Goal: Find specific page/section: Find specific page/section

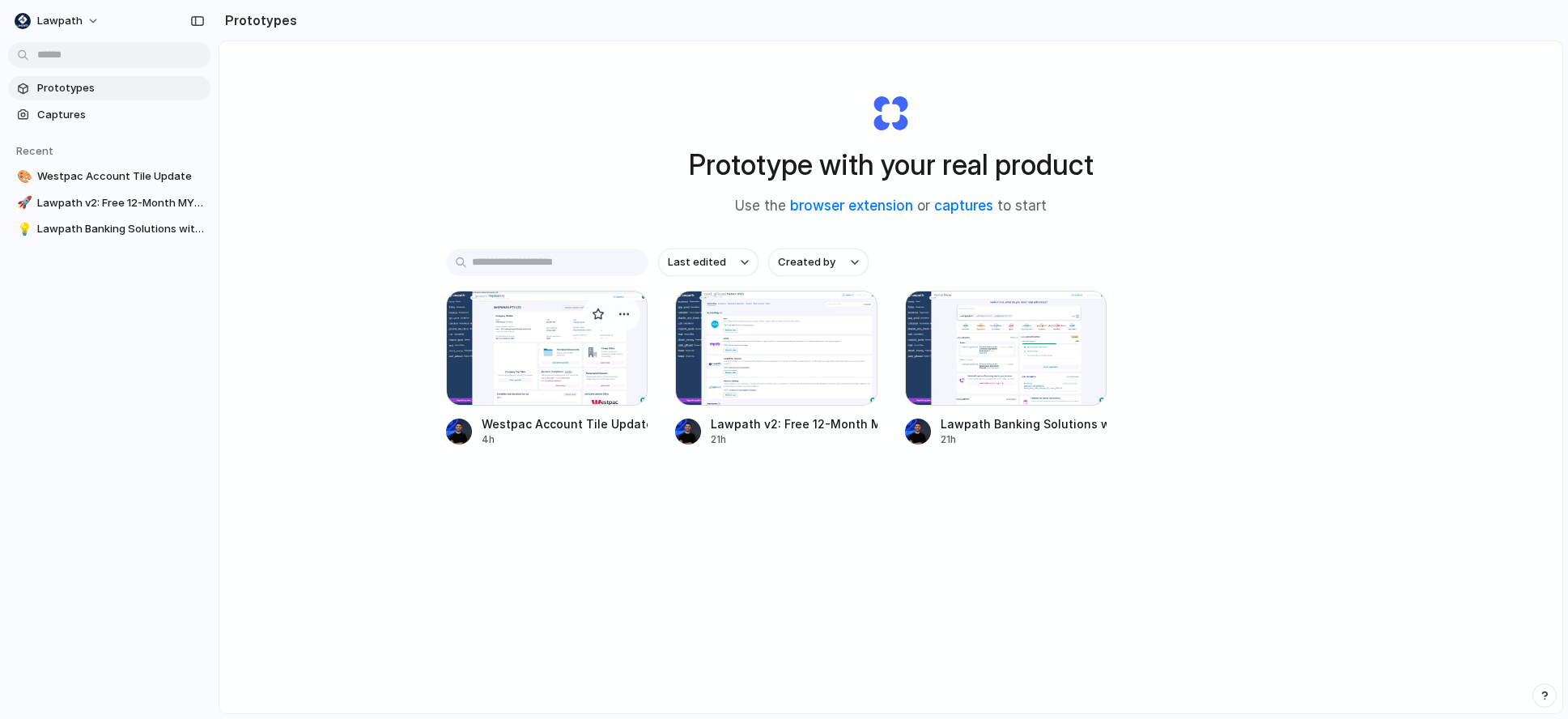
click at [584, 348] on div at bounding box center [547, 348] width 203 height 115
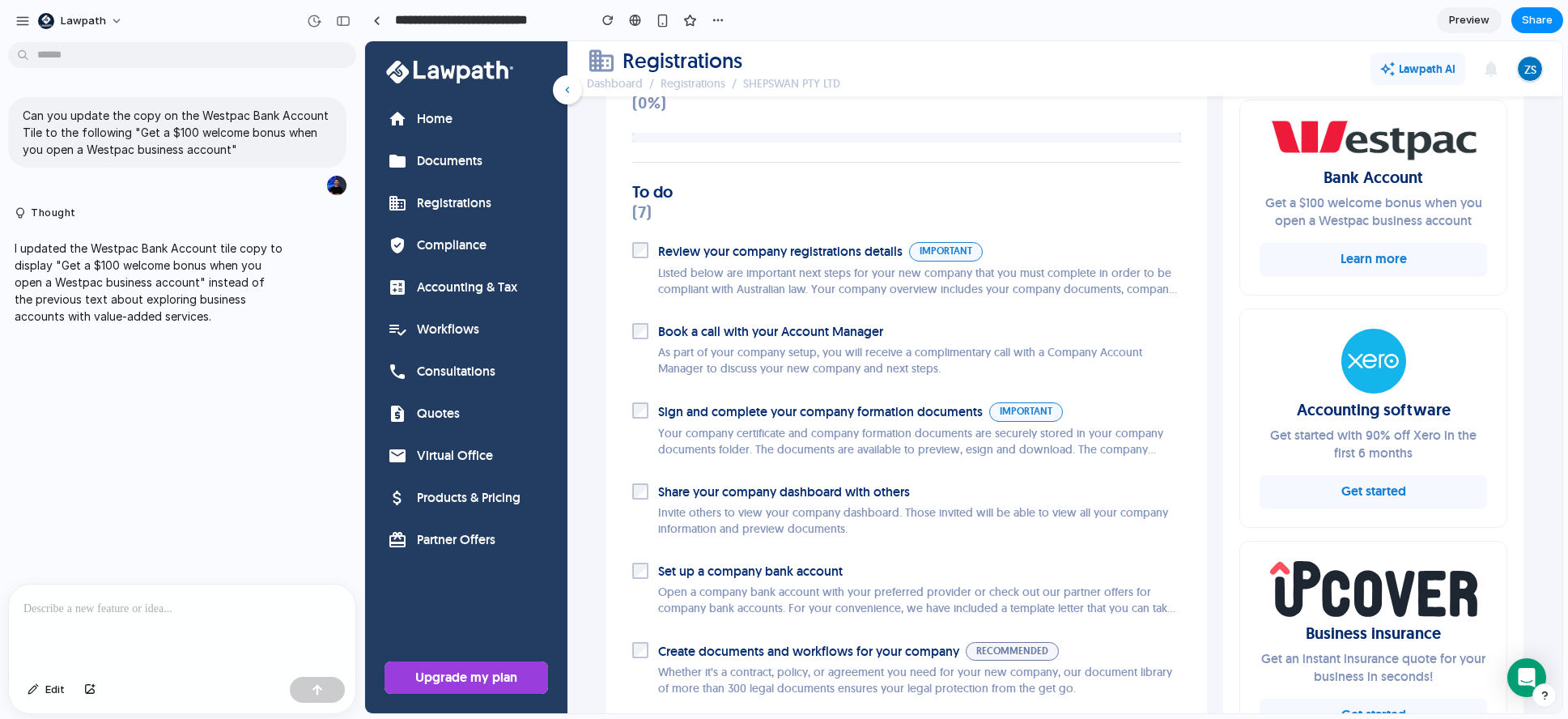
scroll to position [769, 0]
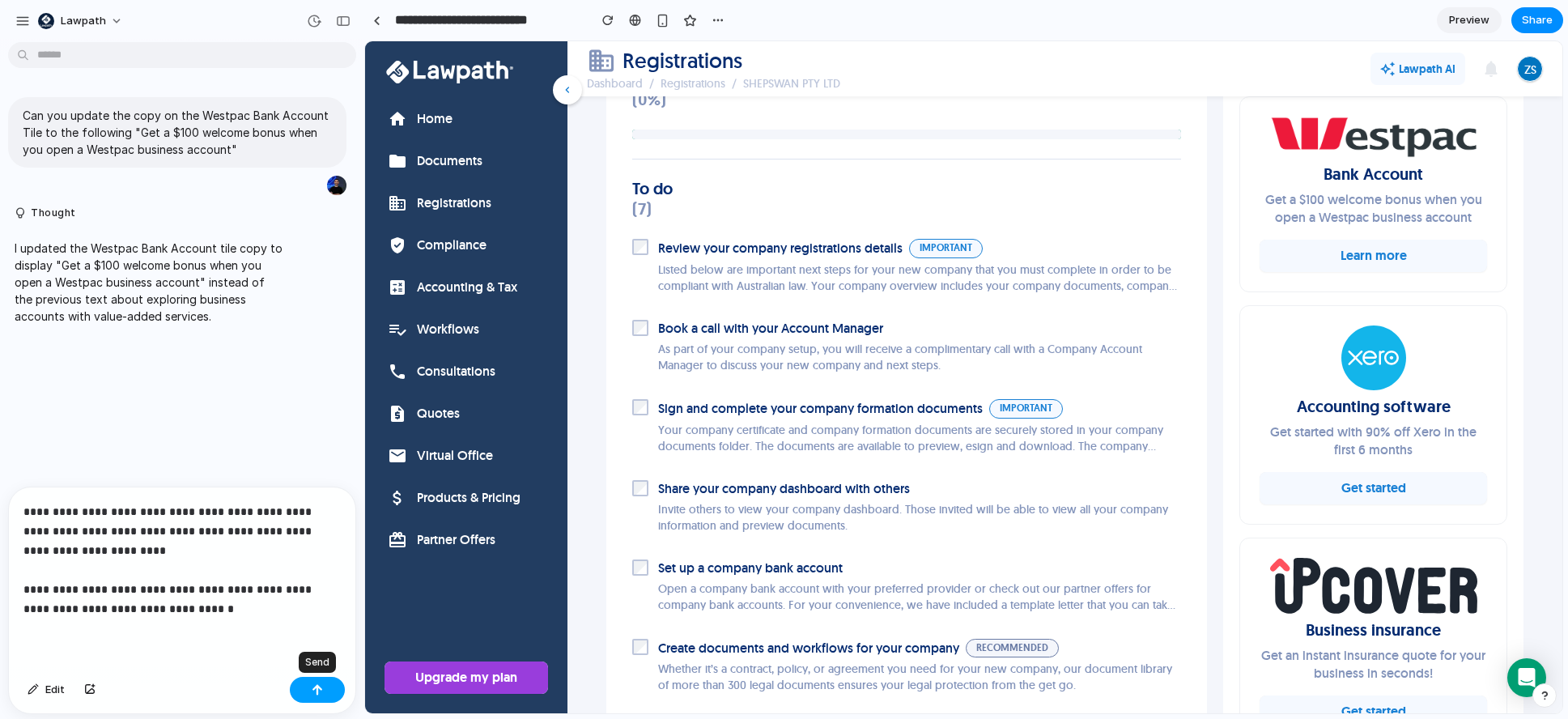
click at [315, 687] on div "button" at bounding box center [318, 690] width 11 height 11
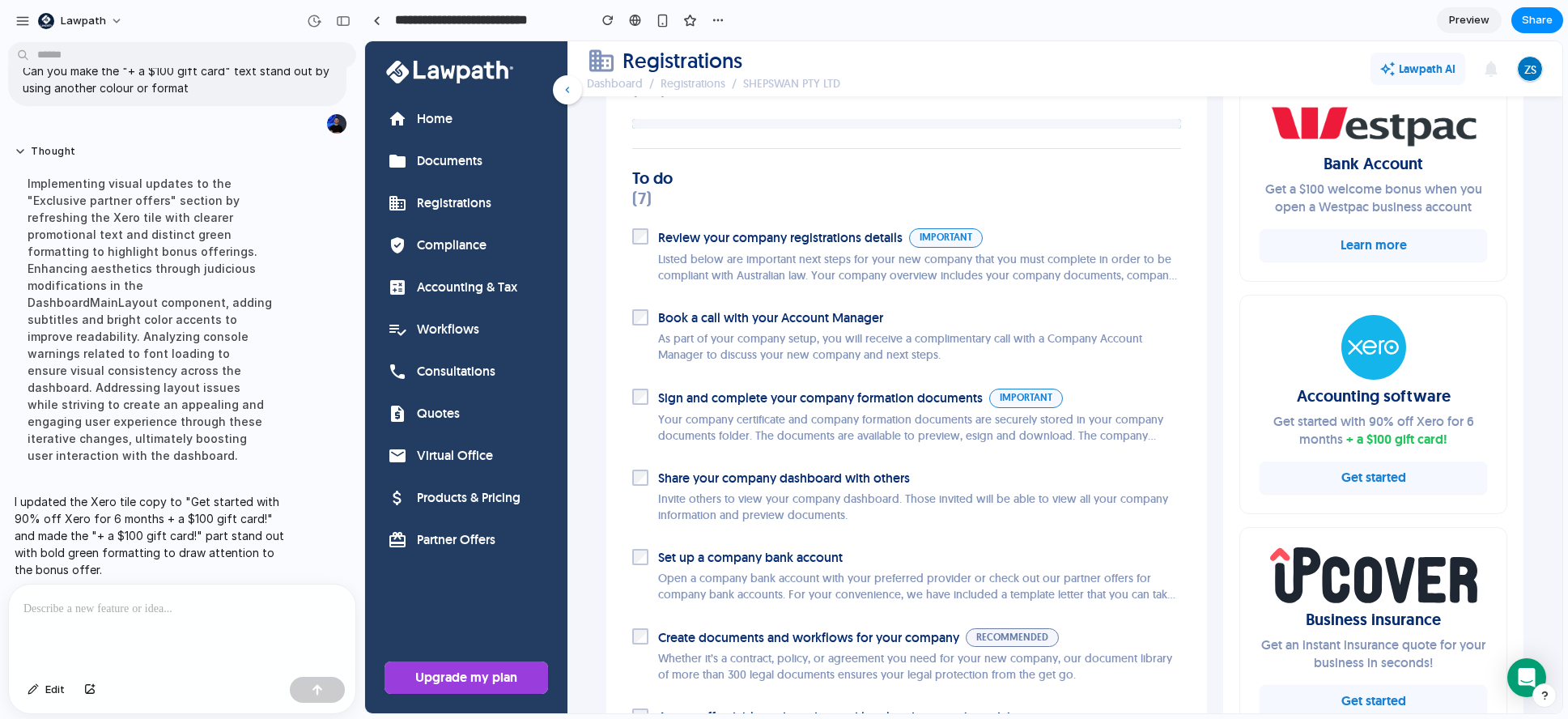
scroll to position [763, 0]
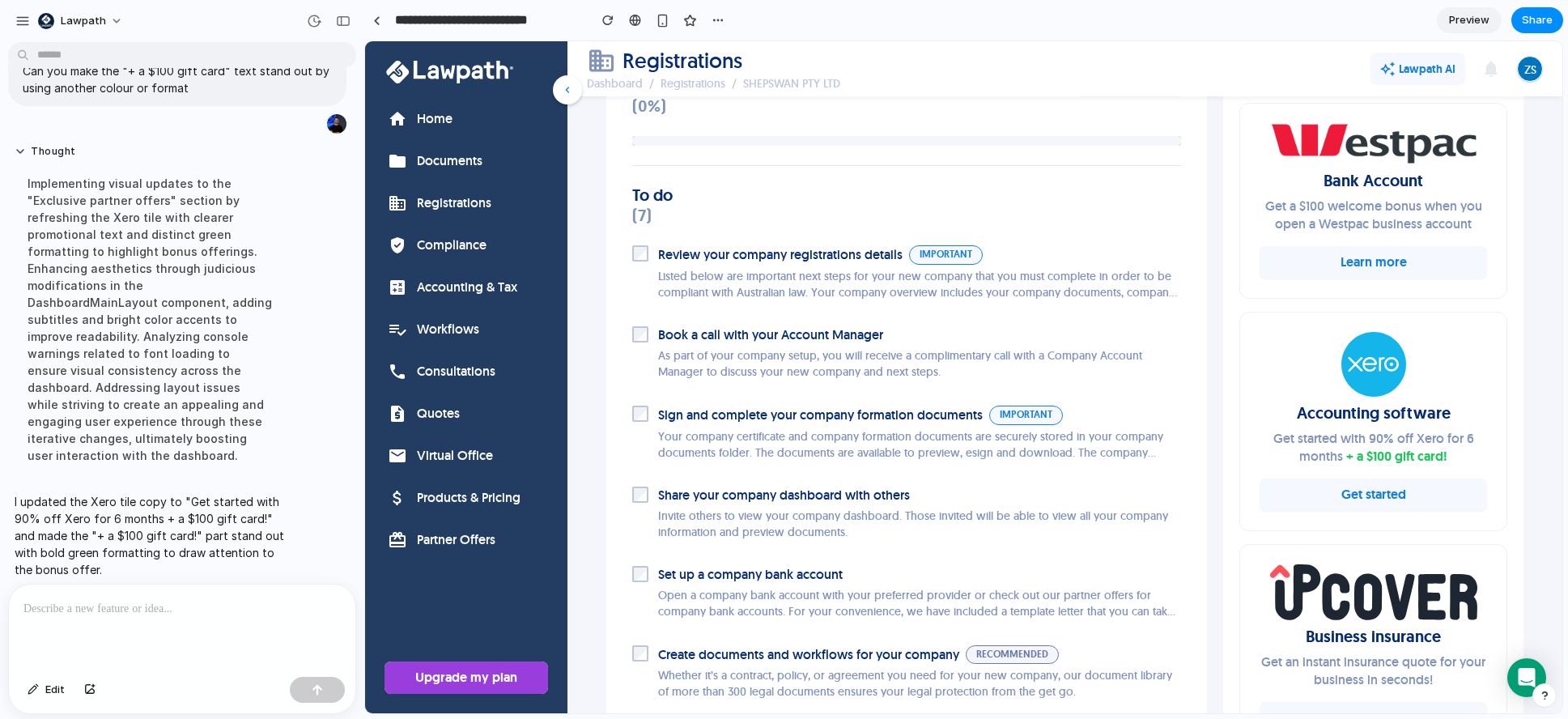
click at [1476, 20] on span "Preview" at bounding box center [1469, 20] width 41 height 16
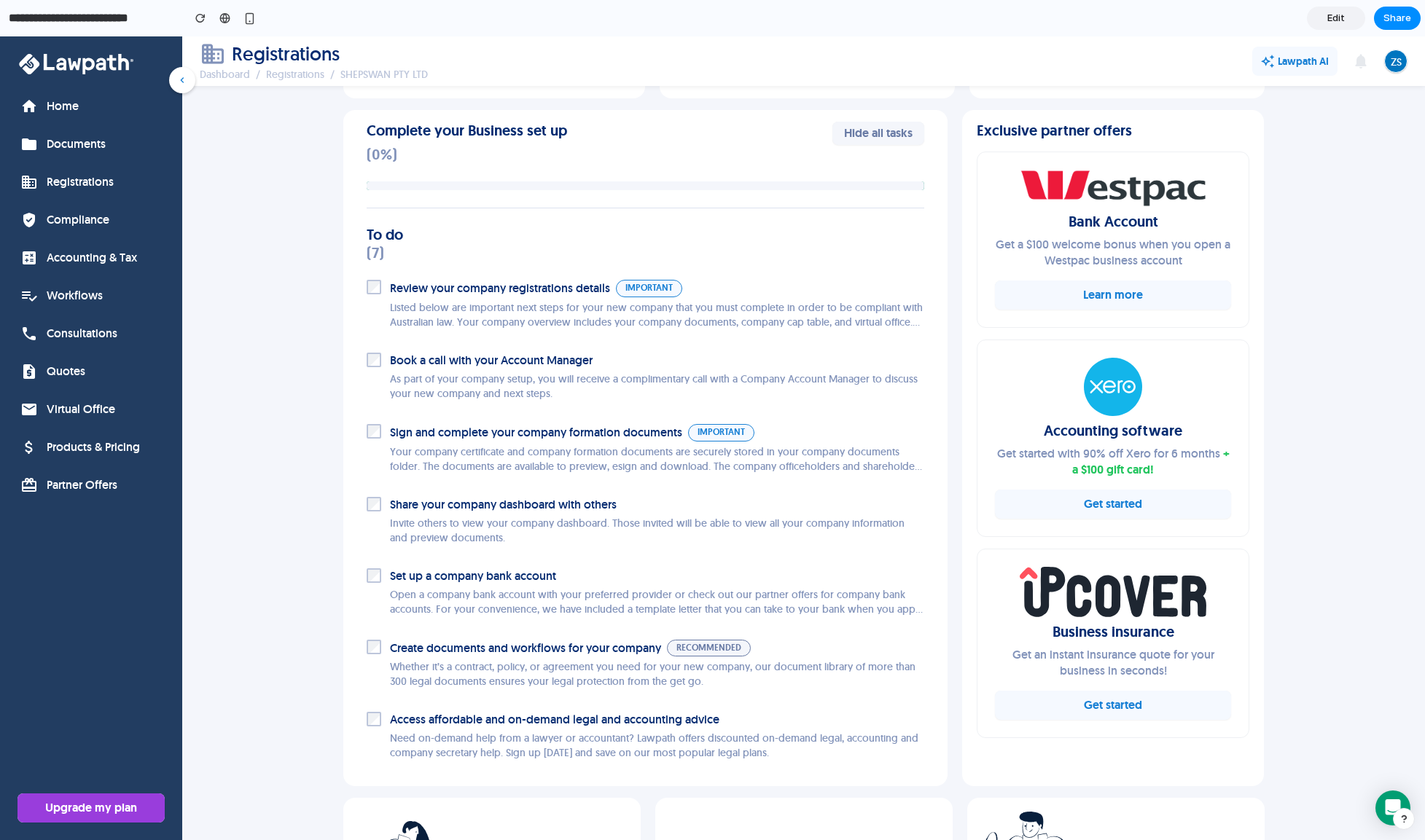
scroll to position [610, 0]
click at [478, 21] on section "**********" at bounding box center [710, 18] width 1421 height 37
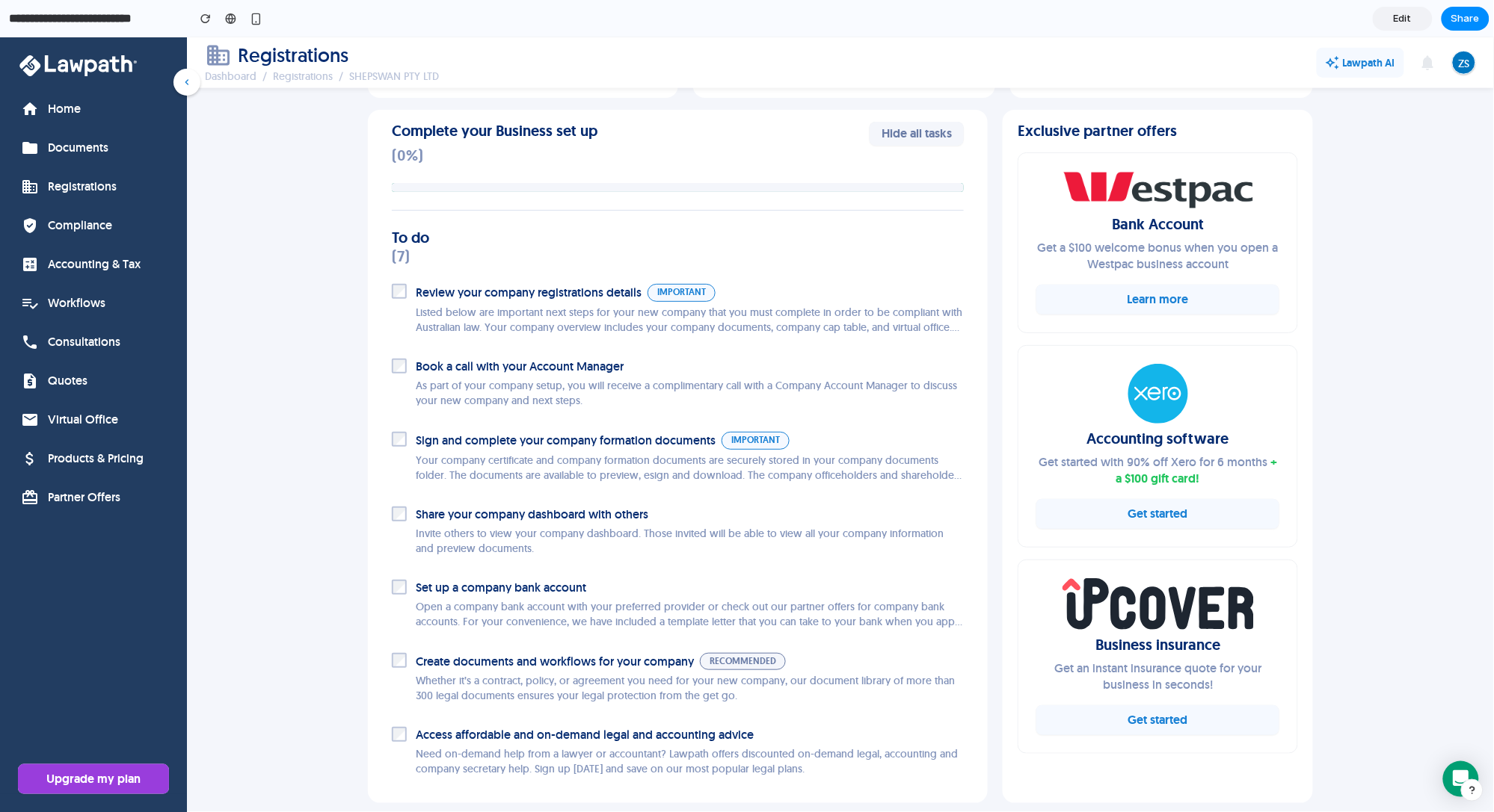
scroll to position [629, 0]
